Goal: Check status

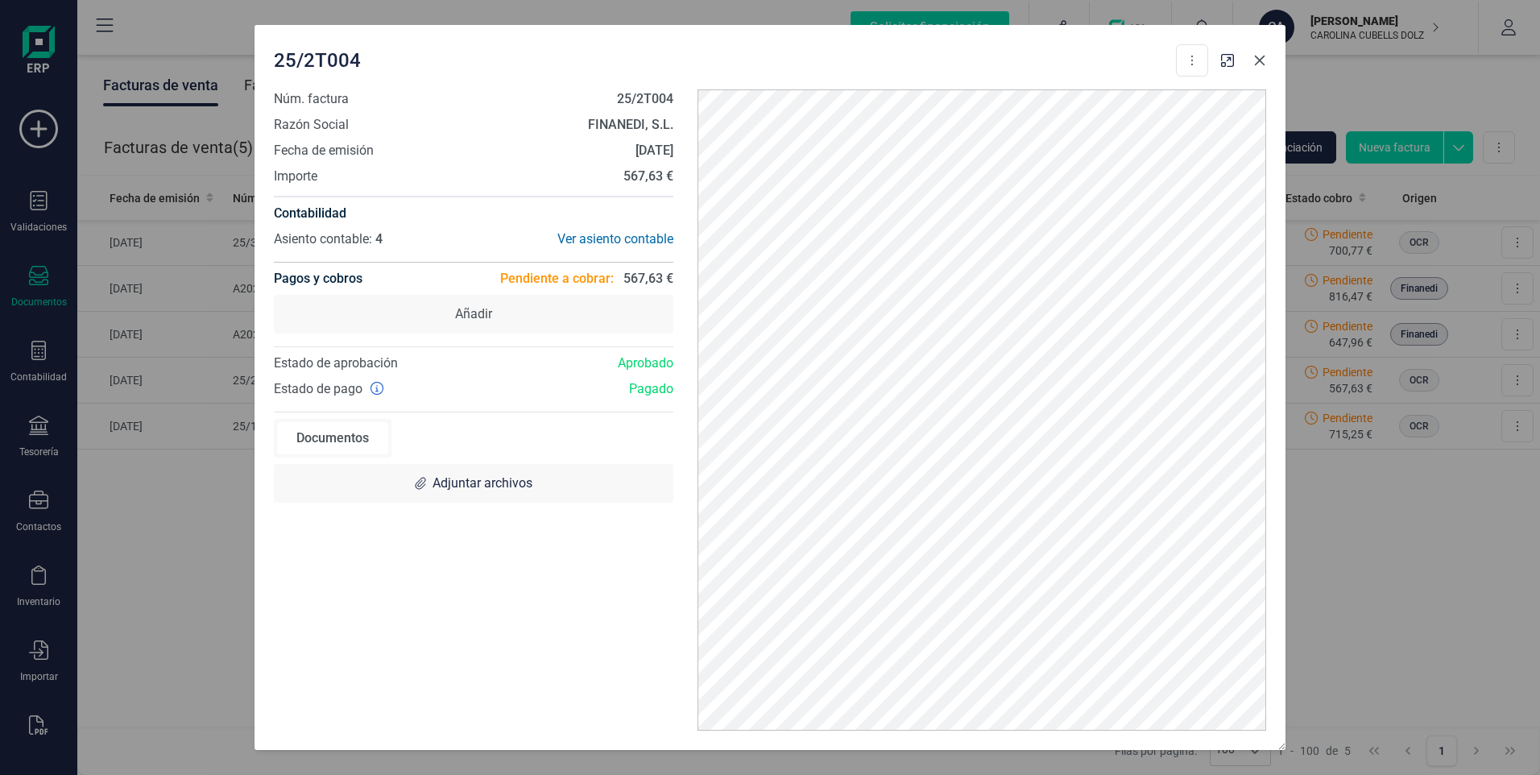
click at [1262, 61] on icon "Close" at bounding box center [1260, 60] width 13 height 13
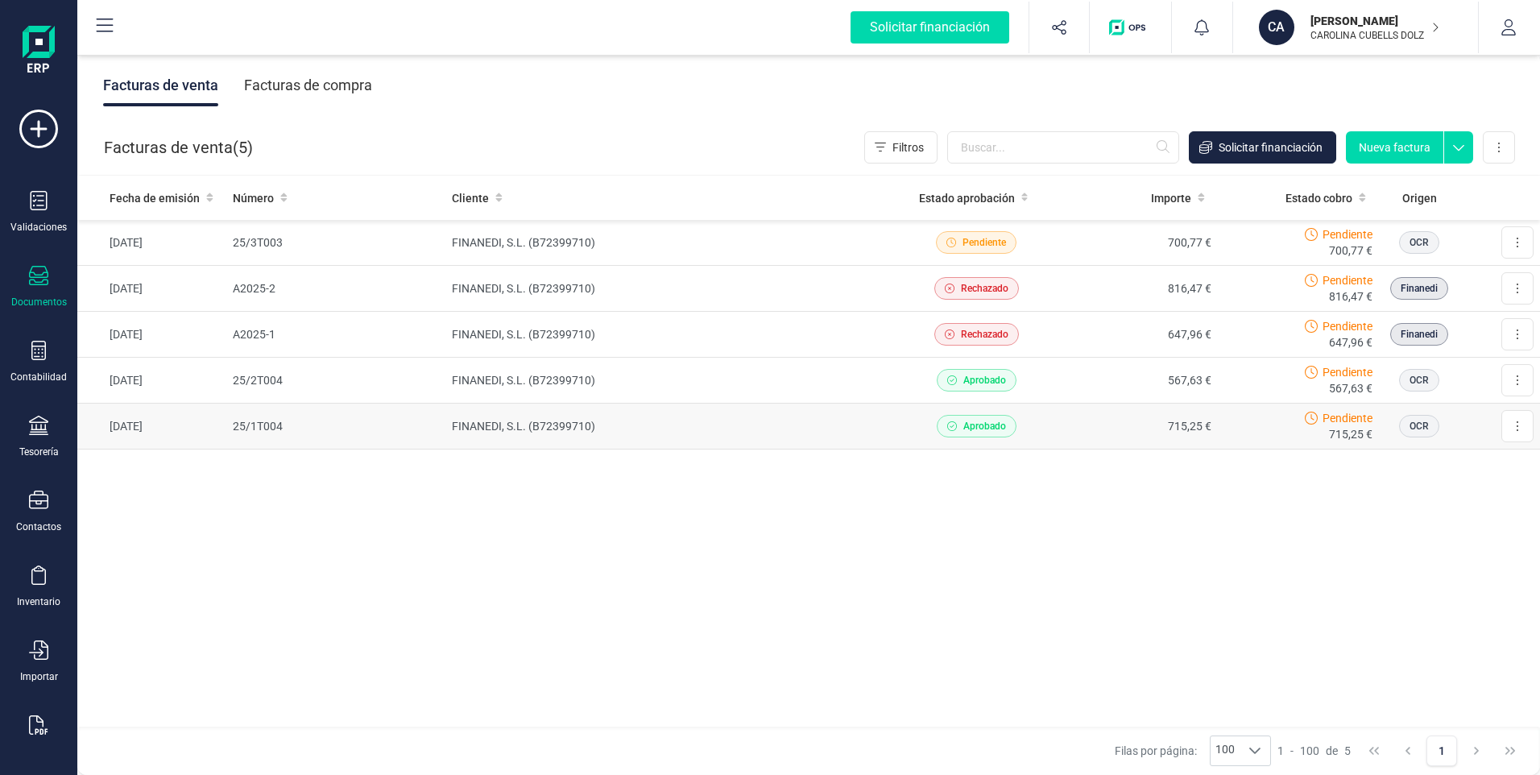
click at [1313, 418] on icon at bounding box center [1311, 418] width 13 height 13
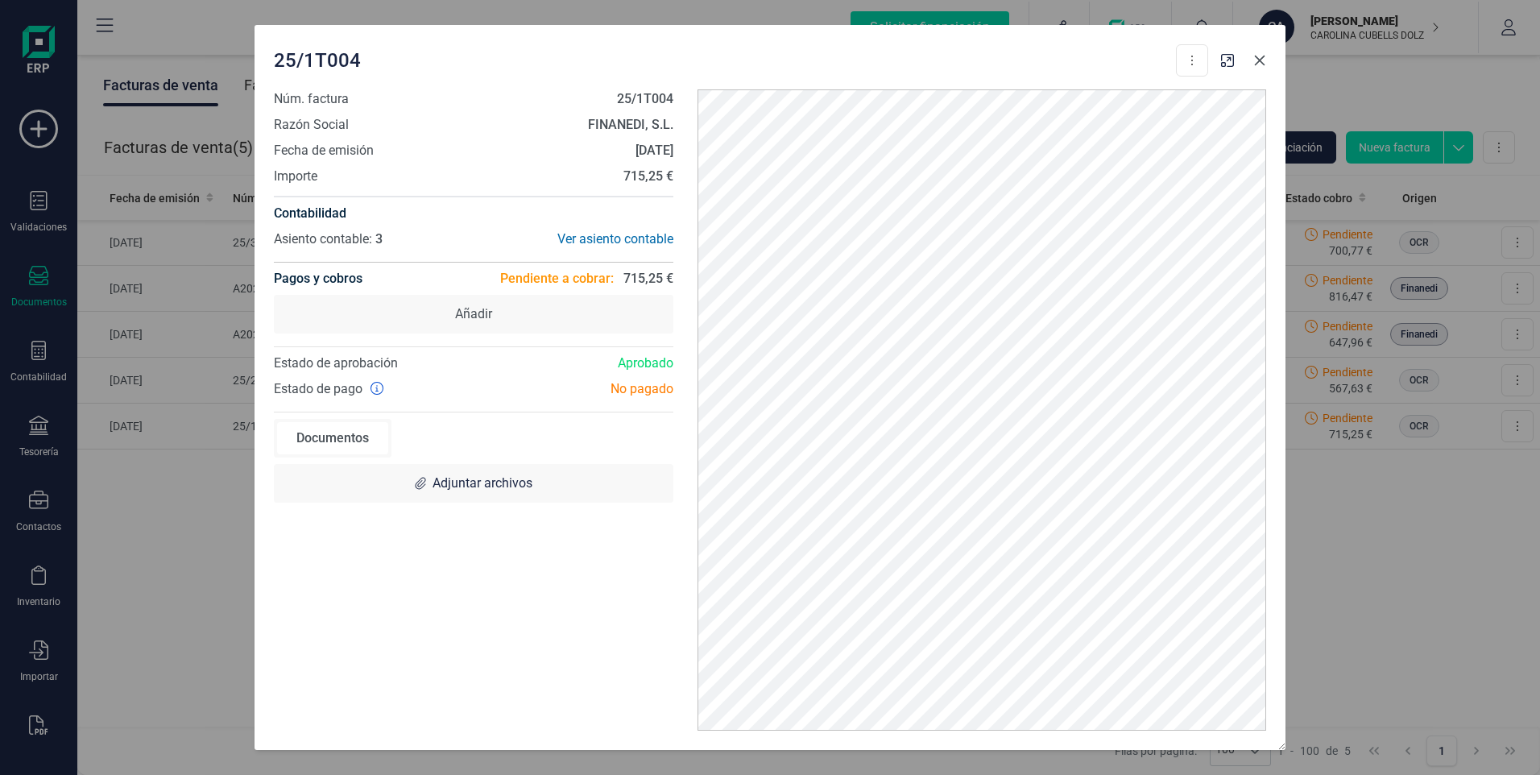
click at [1265, 66] on icon "Close" at bounding box center [1260, 60] width 13 height 13
click at [1257, 59] on icon "Close" at bounding box center [1260, 60] width 13 height 13
